Goal: Task Accomplishment & Management: Complete application form

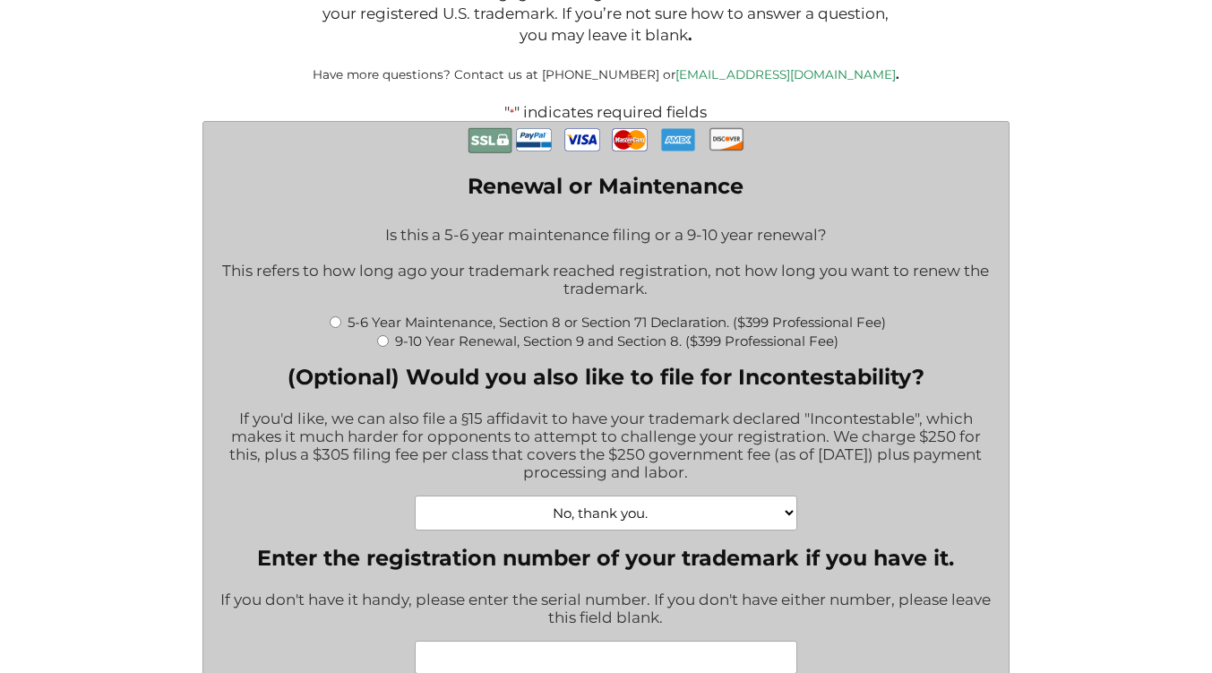
scroll to position [87, 0]
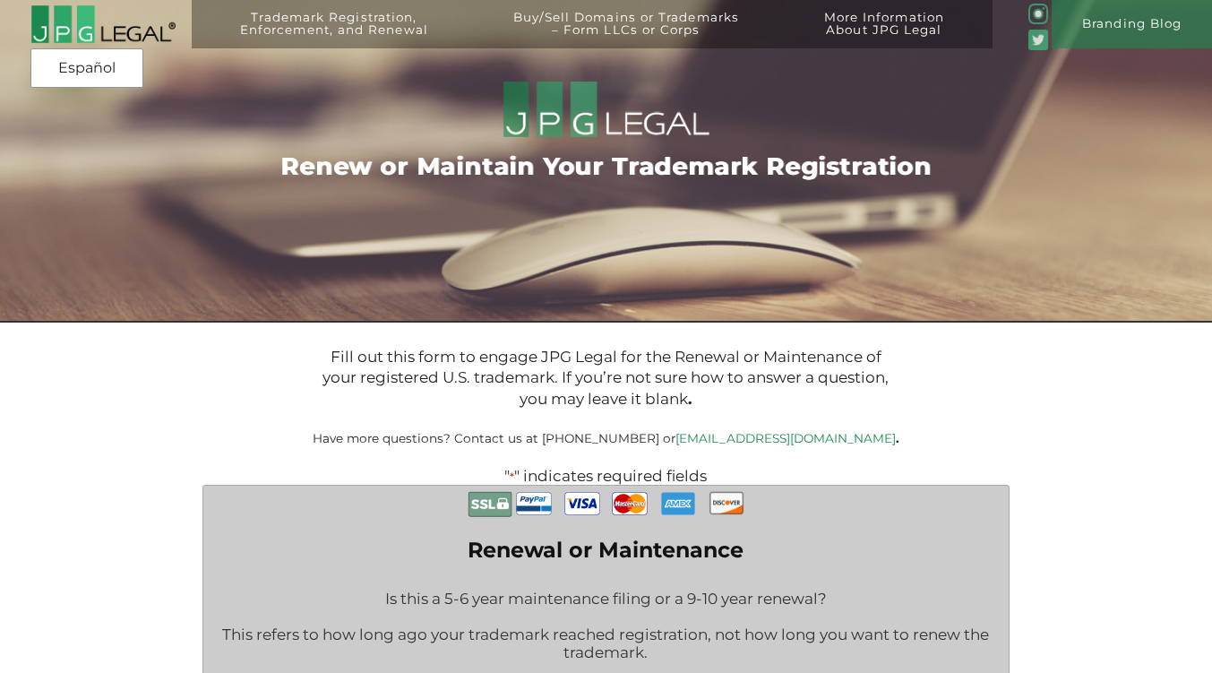
scroll to position [589, 0]
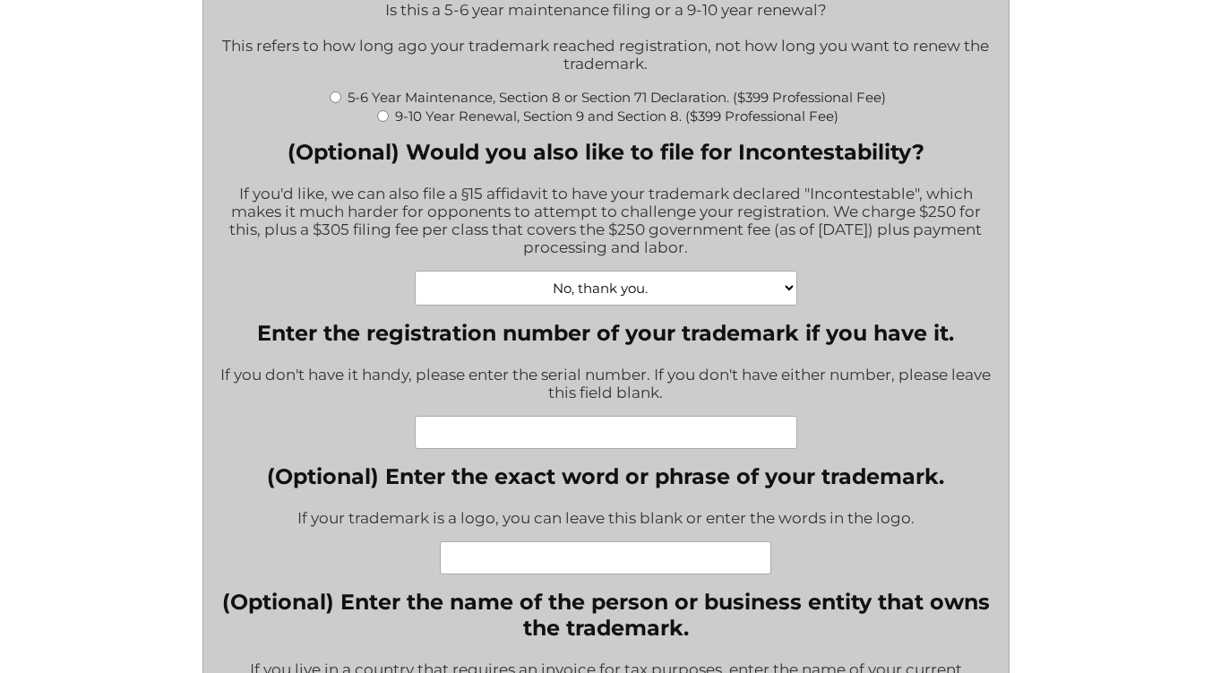
click at [552, 305] on select "No, thank you. Yes, Incontestability for one class. ($555) Yes, Incontestabilit…" at bounding box center [606, 288] width 383 height 35
click at [415, 284] on select "No, thank you. Yes, Incontestability for one class. ($555) Yes, Incontestabilit…" at bounding box center [606, 288] width 383 height 35
click at [330, 103] on input "5-6 Year Maintenance, Section 8 or Section 71 Declaration. ($399 Professional F…" at bounding box center [336, 97] width 12 height 12
radio input "true"
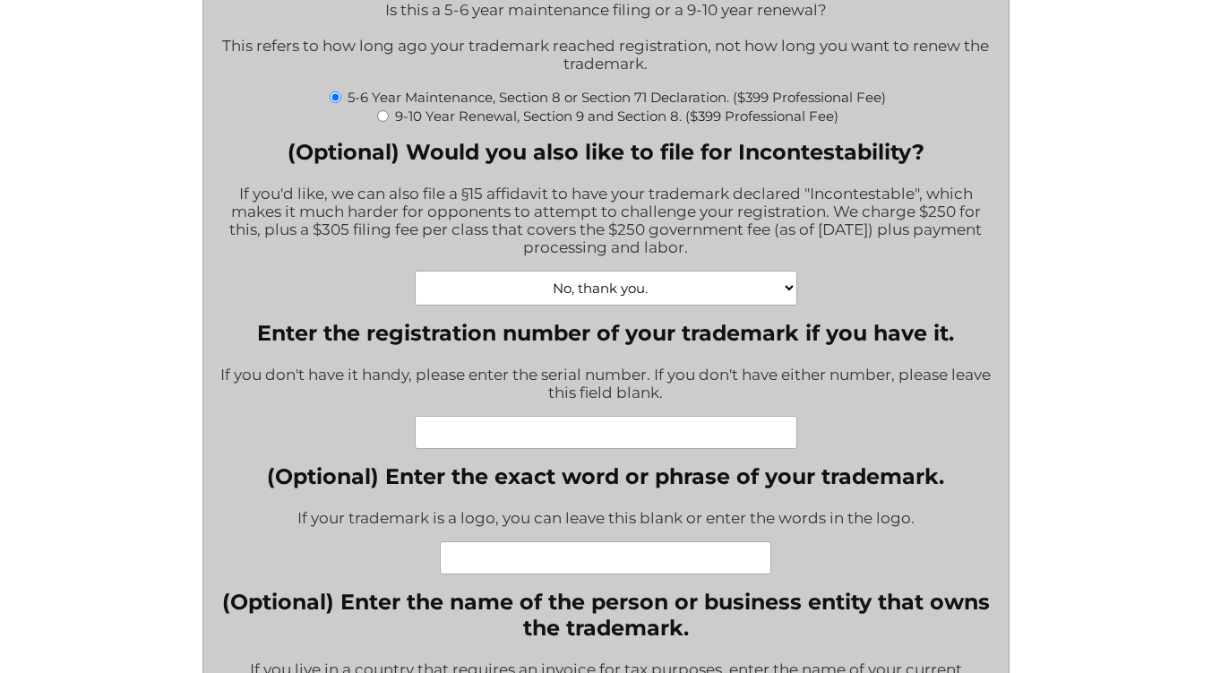
type input "$774.00"
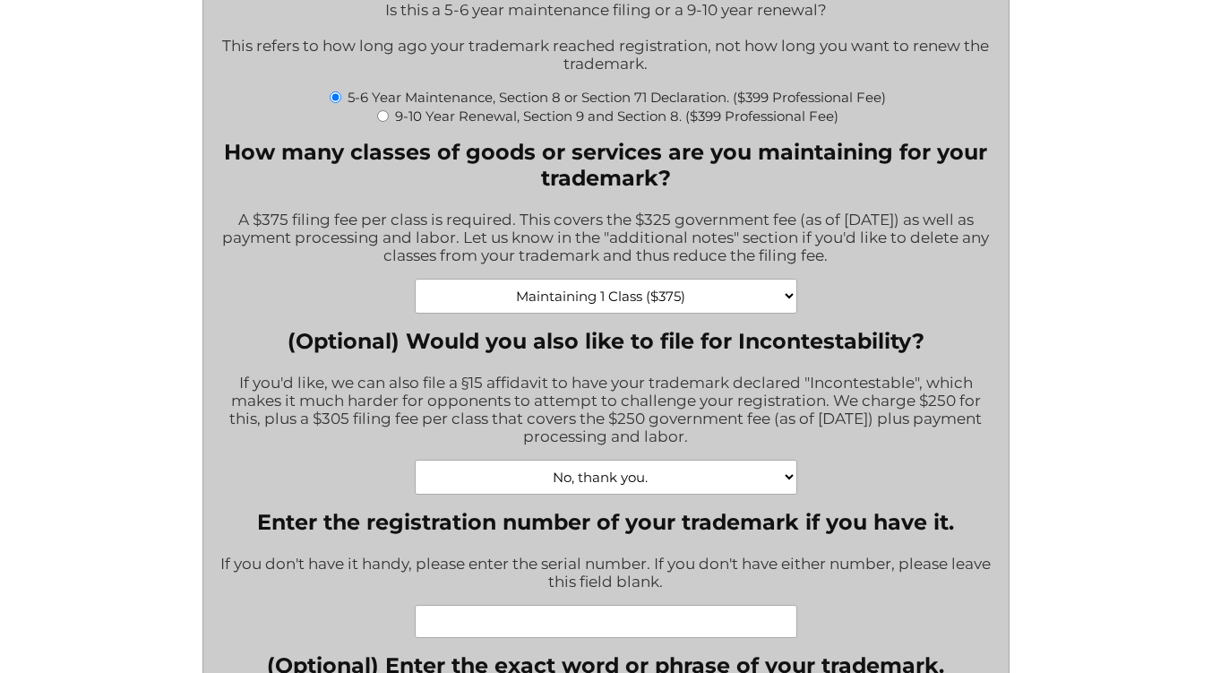
click at [555, 638] on input "Enter the registration number of your trademark if you have it." at bounding box center [606, 621] width 383 height 33
paste input "88698642"
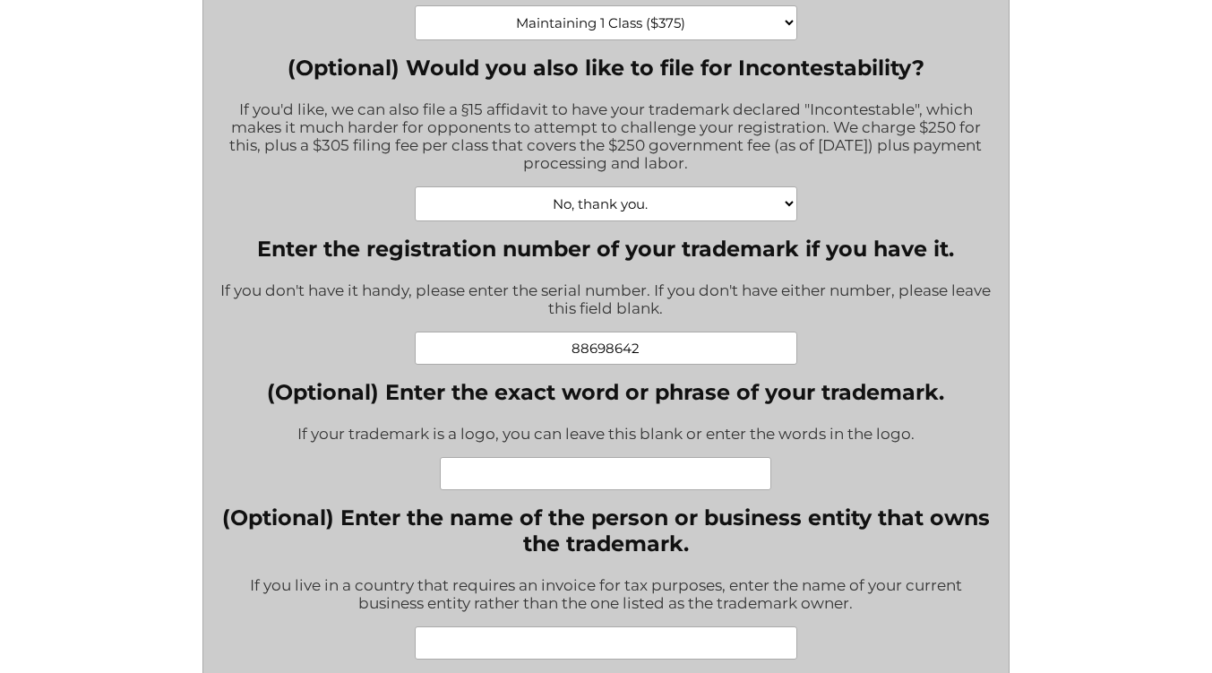
scroll to position [891, 0]
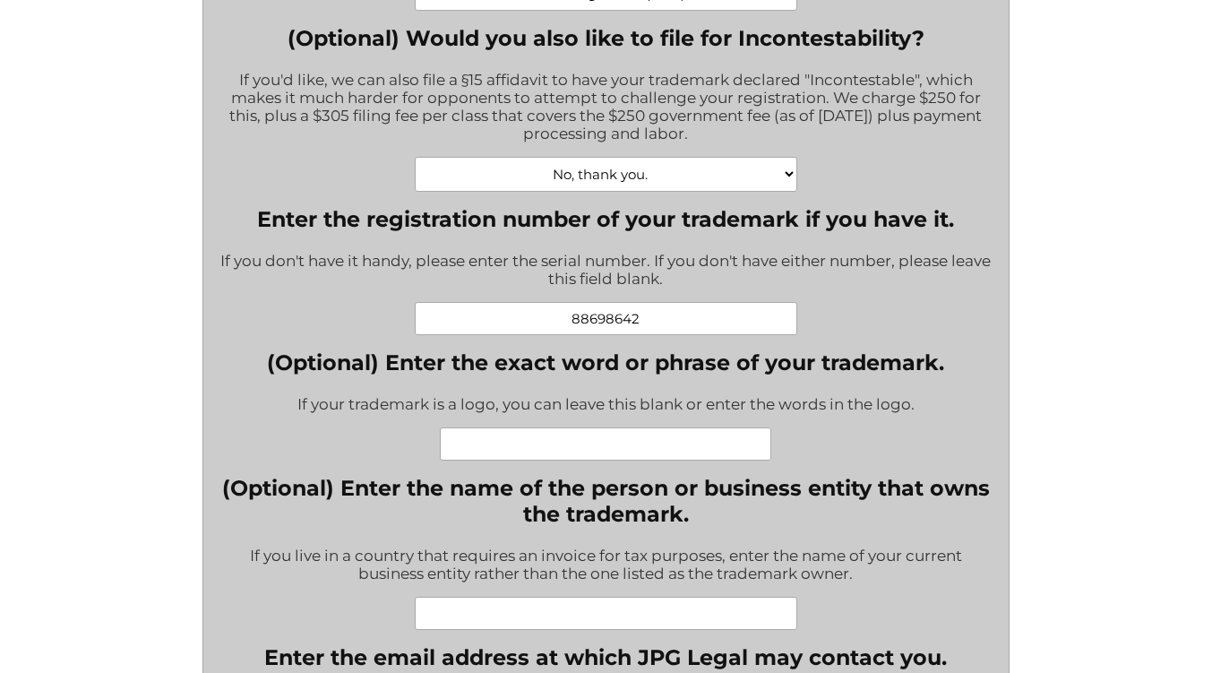
type input "88698642"
click at [511, 460] on input "(Optional) Enter the exact word or phrase of your trademark." at bounding box center [605, 443] width 331 height 33
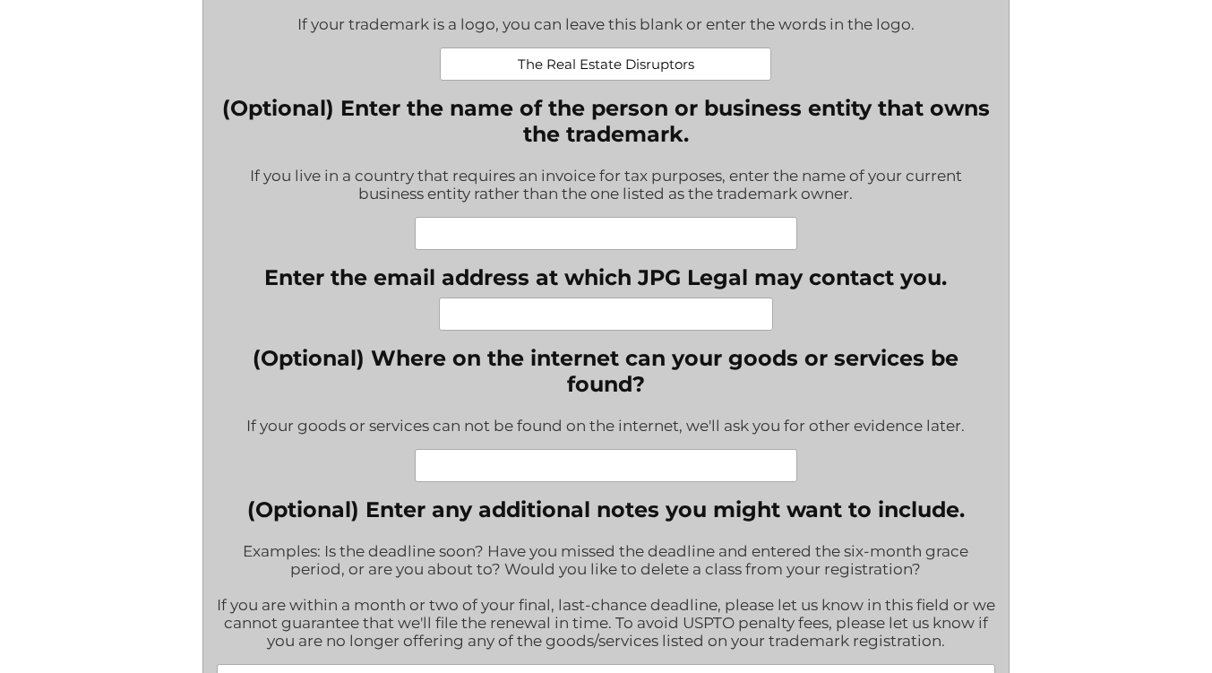
scroll to position [1264, 0]
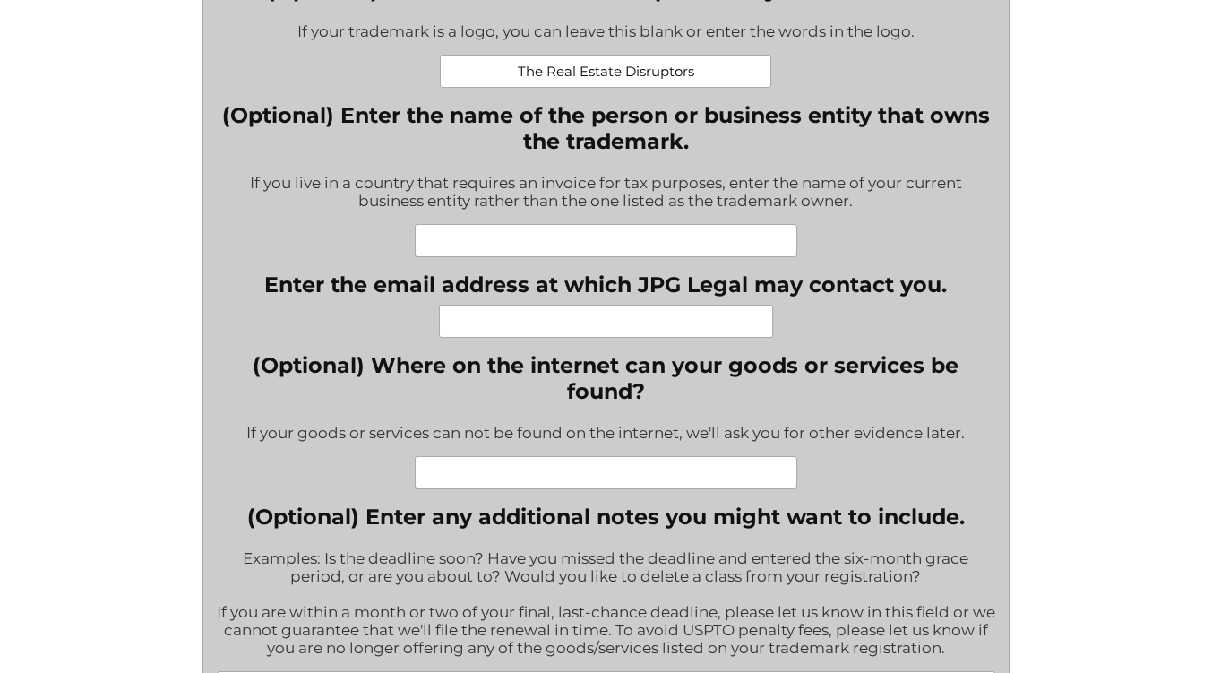
type input "The Real Estate Disruptors"
click at [549, 257] on input "(Optional) Enter the name of the person or business entity that owns the tradem…" at bounding box center [606, 240] width 383 height 33
type input "The Real Estate Disruptors LLC"
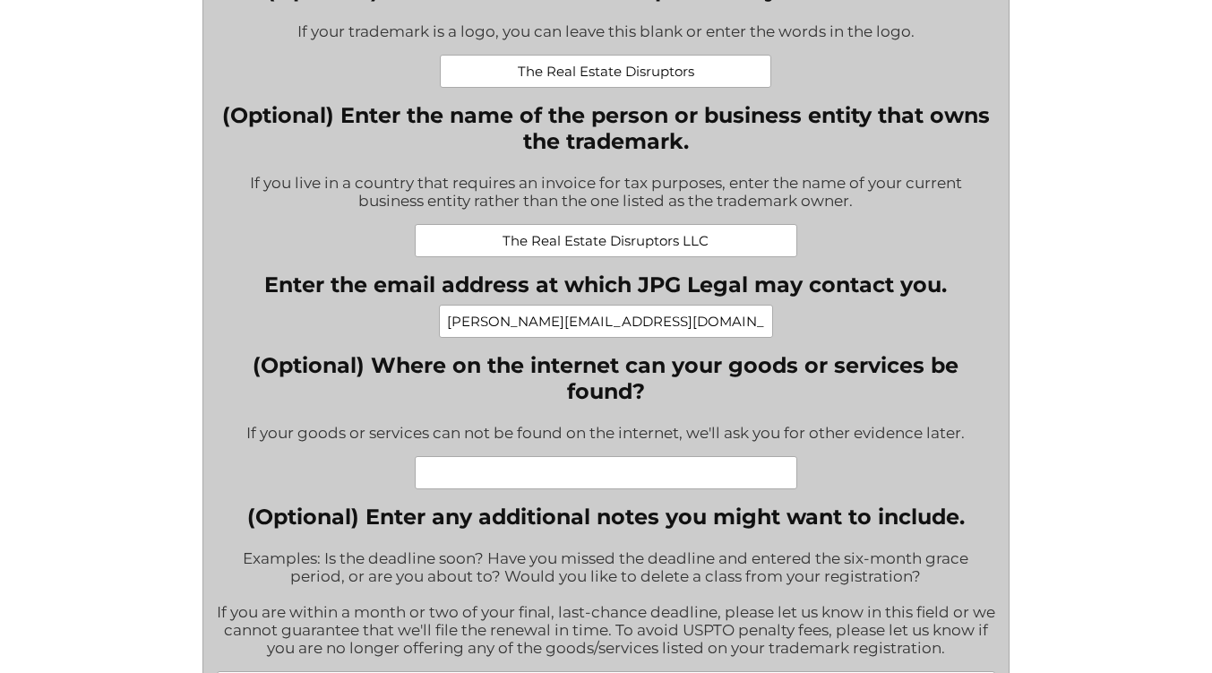
type input "[PERSON_NAME][EMAIL_ADDRESS][DOMAIN_NAME]"
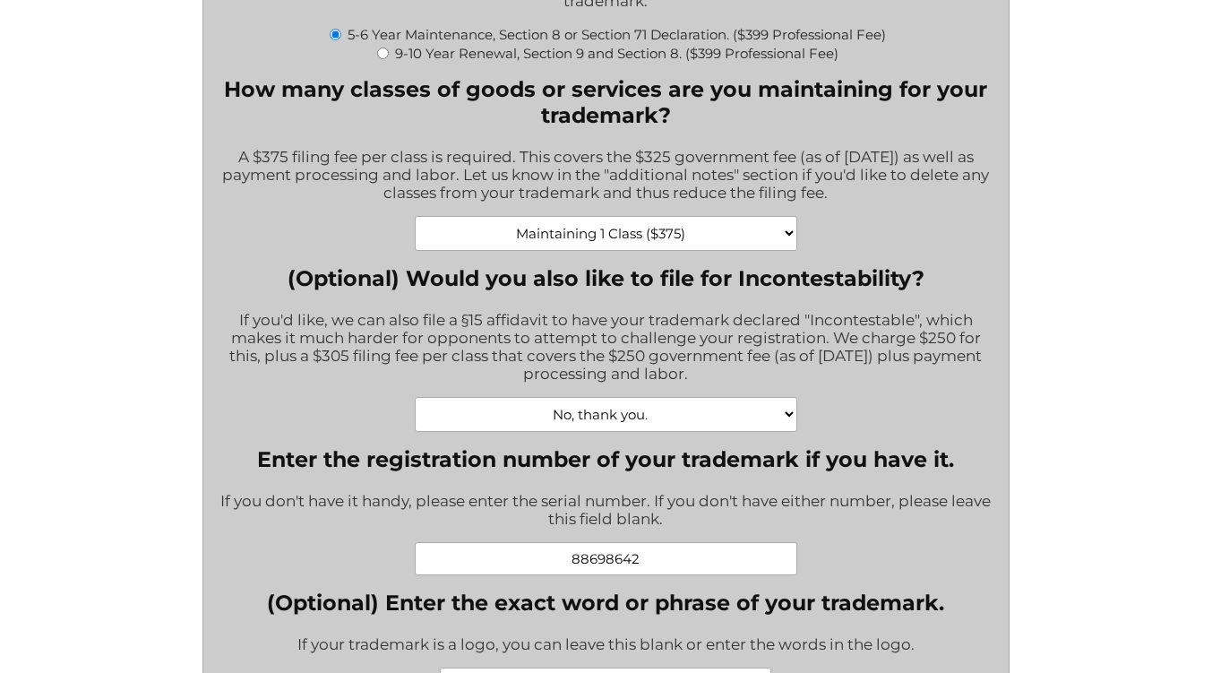
scroll to position [683, 0]
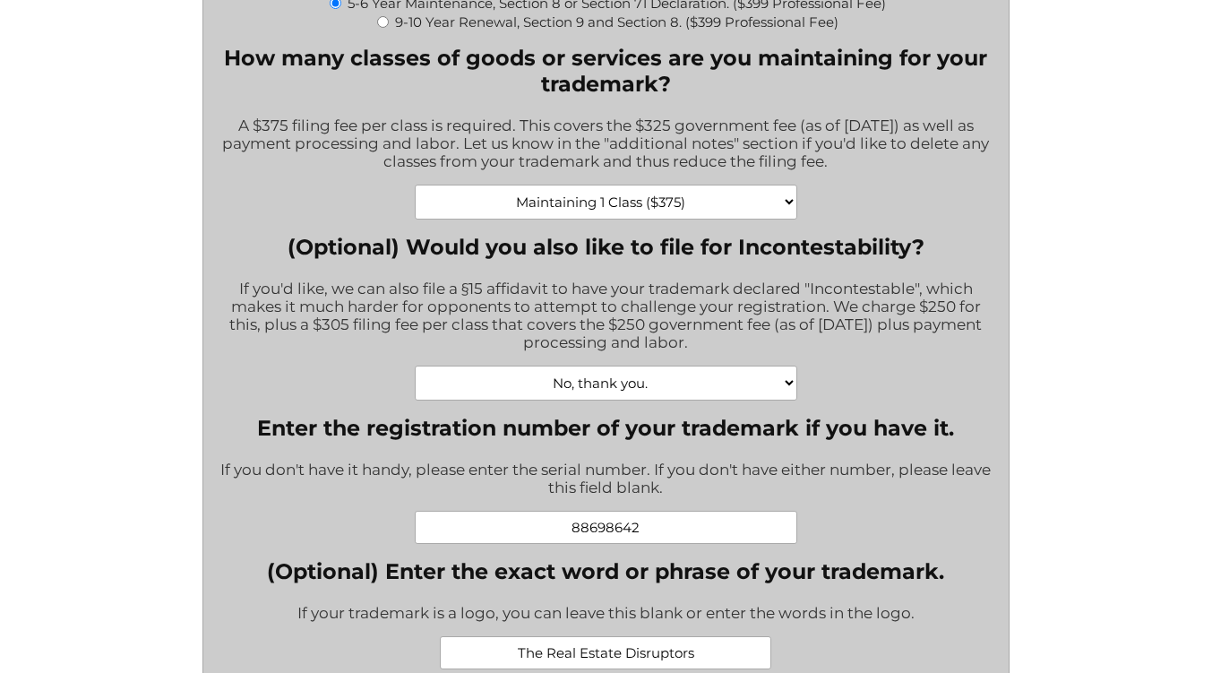
click at [691, 211] on select "Maintaining 1 Class ($375) Maintaining 2 Classes ($750) Maintaining 3 Classes (…" at bounding box center [606, 202] width 383 height 35
click at [679, 169] on div "A $375 filing fee per class is required. This covers the $325 government fee (a…" at bounding box center [606, 145] width 778 height 80
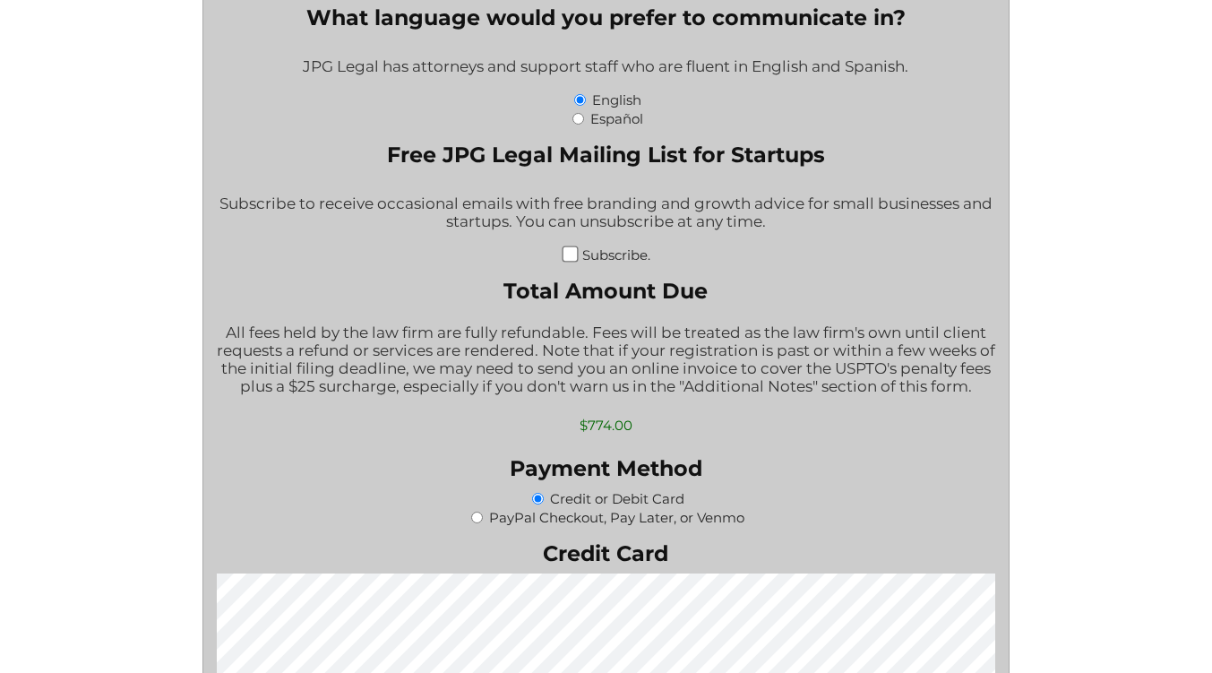
scroll to position [2334, 0]
